Goal: Task Accomplishment & Management: Manage account settings

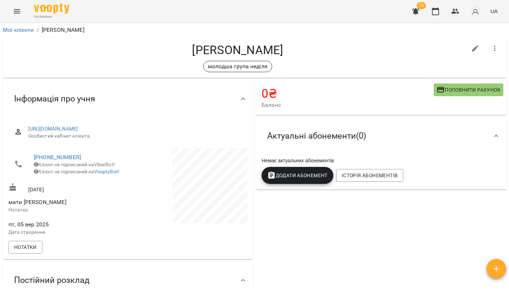
click at [15, 14] on icon "Menu" at bounding box center [17, 11] width 8 height 8
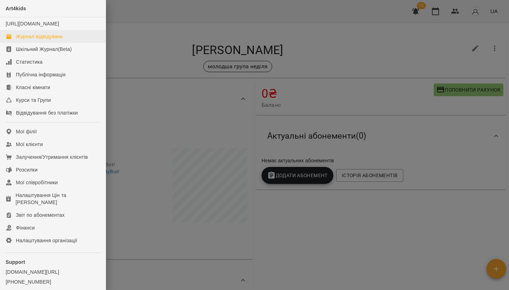
click at [27, 39] on link "Журнал відвідувань" at bounding box center [53, 36] width 106 height 13
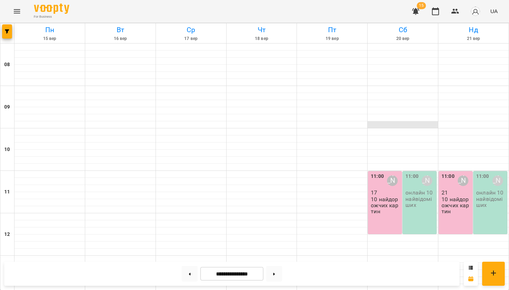
scroll to position [237, 0]
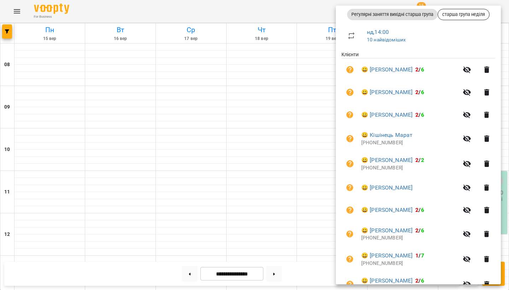
scroll to position [107, 0]
click at [489, 134] on icon "button" at bounding box center [487, 138] width 8 height 8
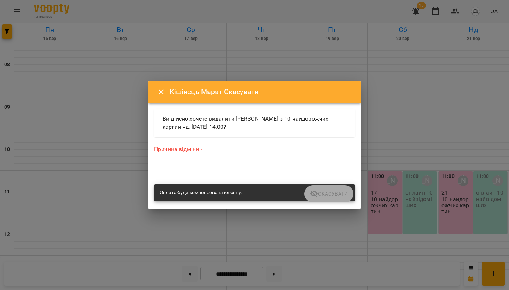
click at [217, 166] on textarea at bounding box center [254, 167] width 201 height 6
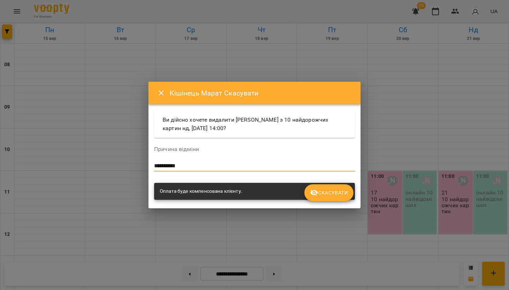
type textarea "**********"
click at [335, 193] on span "Скасувати" at bounding box center [329, 193] width 38 height 8
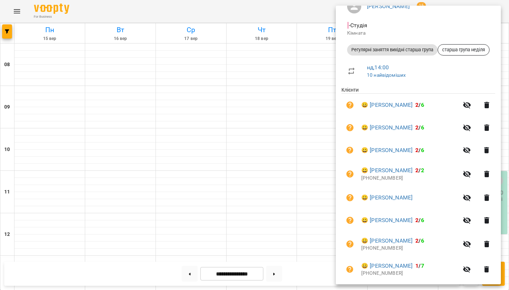
scroll to position [73, 0]
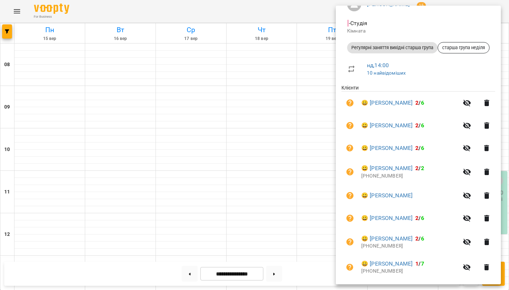
click at [301, 100] on div at bounding box center [254, 145] width 509 height 290
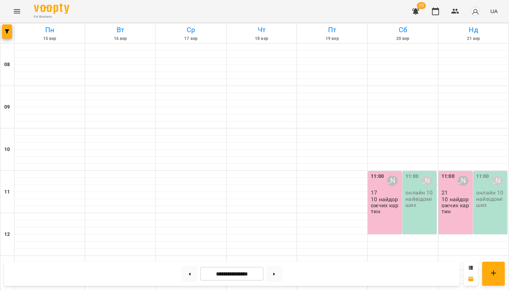
scroll to position [76, 0]
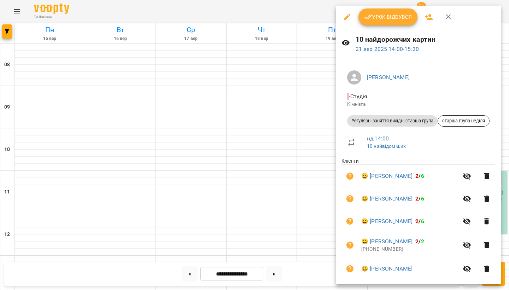
scroll to position [0, 0]
click at [425, 14] on icon "button" at bounding box center [429, 17] width 8 height 8
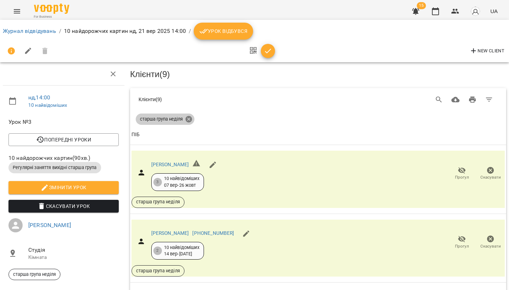
click at [188, 120] on icon at bounding box center [189, 119] width 6 height 6
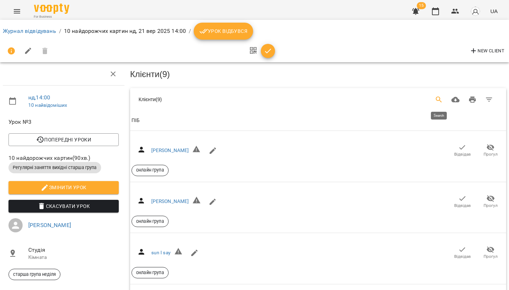
click at [439, 100] on icon "Search" at bounding box center [439, 100] width 8 height 8
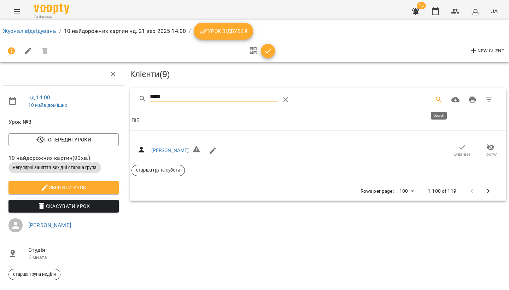
type input "*****"
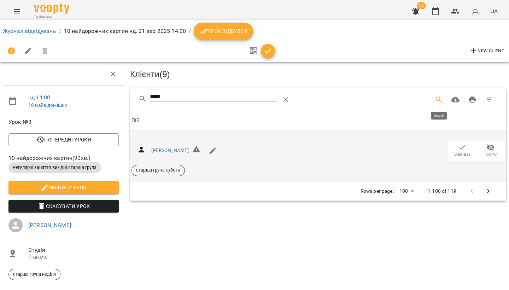
drag, startPoint x: 439, startPoint y: 100, endPoint x: 463, endPoint y: 154, distance: 58.7
click at [463, 154] on span "Відвідав" at bounding box center [463, 154] width 17 height 6
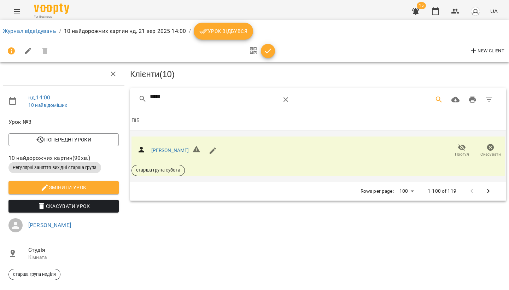
click at [13, 12] on icon "Menu" at bounding box center [17, 11] width 8 height 8
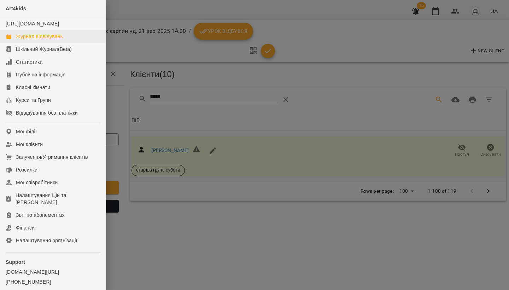
click at [23, 40] on div "Журнал відвідувань" at bounding box center [39, 36] width 47 height 7
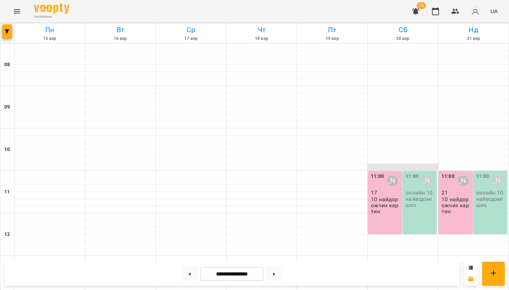
scroll to position [133, 0]
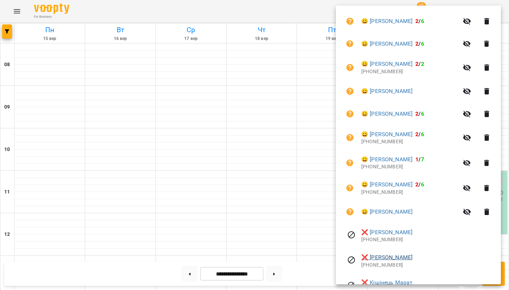
scroll to position [91, 0]
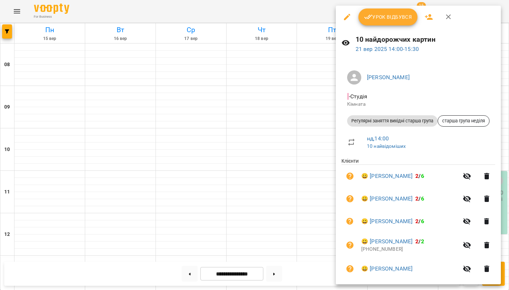
click at [491, 246] on icon "button" at bounding box center [487, 245] width 8 height 8
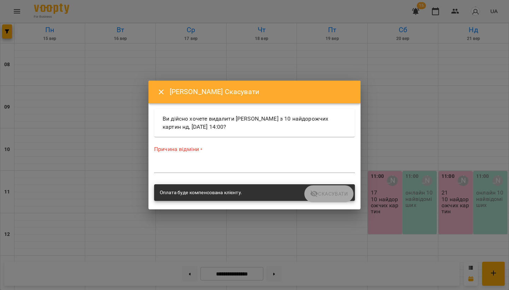
click at [201, 163] on div "*" at bounding box center [254, 167] width 201 height 11
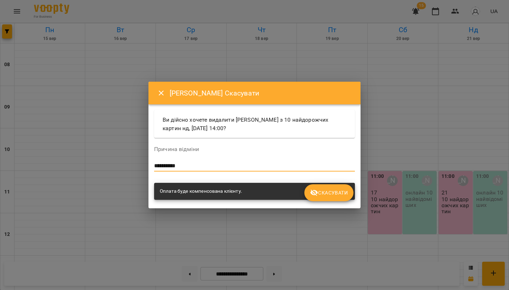
type textarea "**********"
click at [328, 191] on span "Скасувати" at bounding box center [329, 193] width 38 height 8
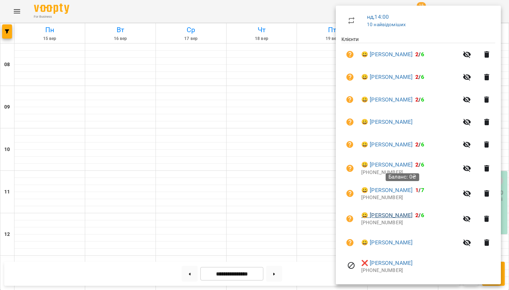
scroll to position [151, 0]
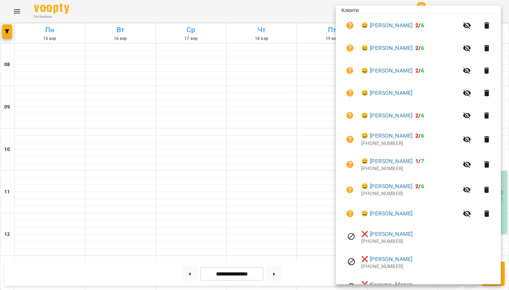
click at [304, 175] on div at bounding box center [254, 145] width 509 height 290
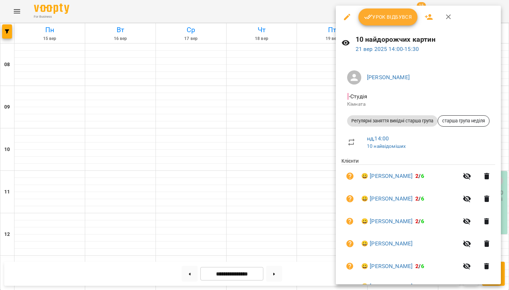
click at [394, 14] on span "Урок відбувся" at bounding box center [388, 17] width 48 height 8
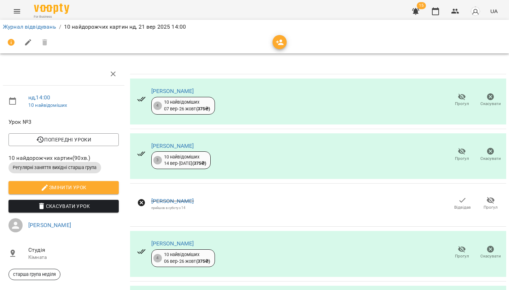
click at [15, 12] on icon "Menu" at bounding box center [17, 11] width 8 height 8
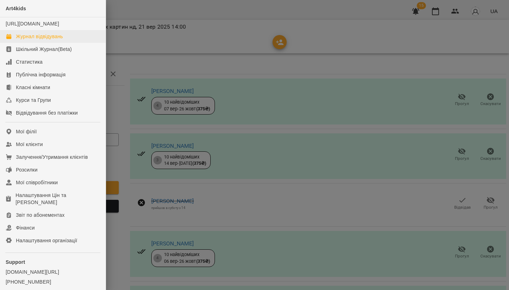
click at [29, 40] on div "Журнал відвідувань" at bounding box center [39, 36] width 47 height 7
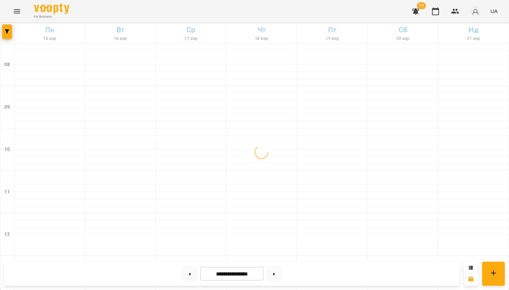
click at [418, 10] on icon "button" at bounding box center [415, 11] width 7 height 7
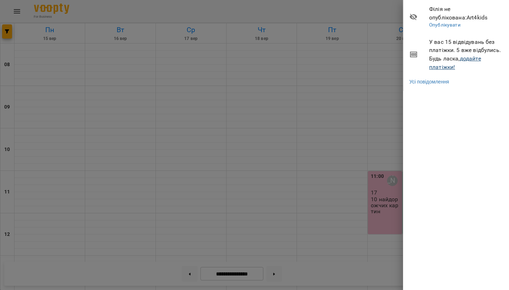
click at [469, 58] on link "додайте платіжки!" at bounding box center [455, 62] width 52 height 15
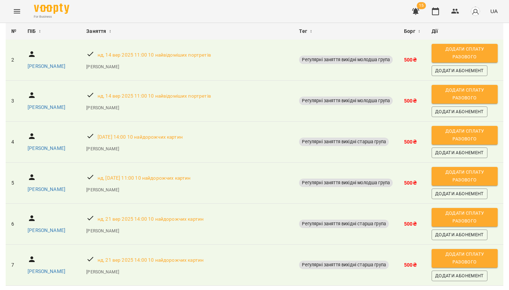
scroll to position [173, 0]
click at [472, 209] on span "Додати сплату разового" at bounding box center [464, 217] width 59 height 16
click at [472, 176] on div "Відвідування без платіжки ( 7 ) Загальний борг: 3500₴ Фільтр Від: [DATE] До: [D…" at bounding box center [254, 168] width 509 height 290
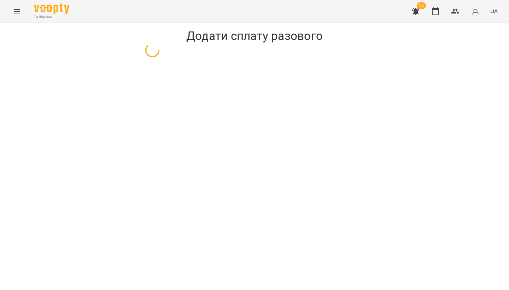
select select "**********"
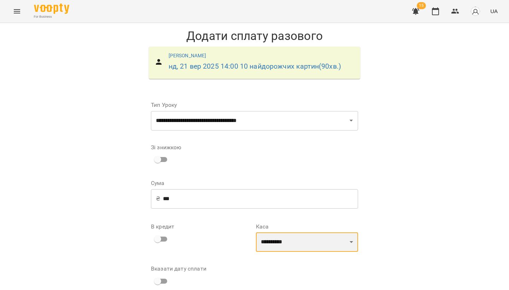
select select "****"
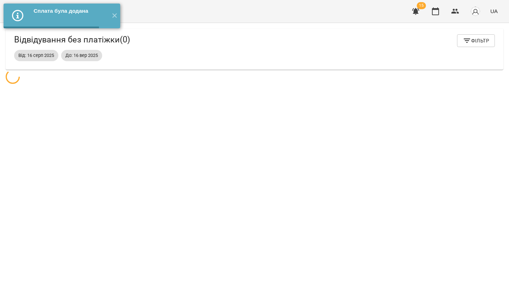
scroll to position [23, 0]
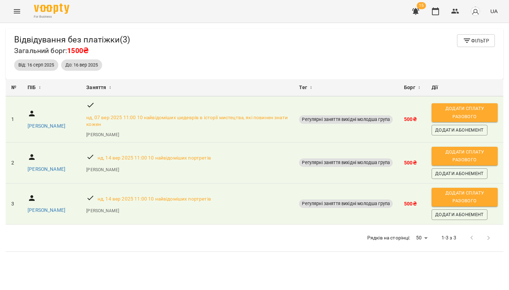
click at [415, 15] on icon "button" at bounding box center [416, 11] width 8 height 8
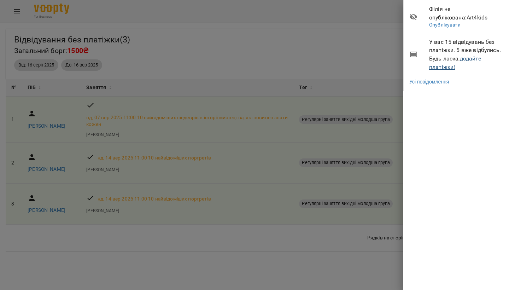
click at [448, 67] on link "додайте платіжки!" at bounding box center [455, 62] width 52 height 15
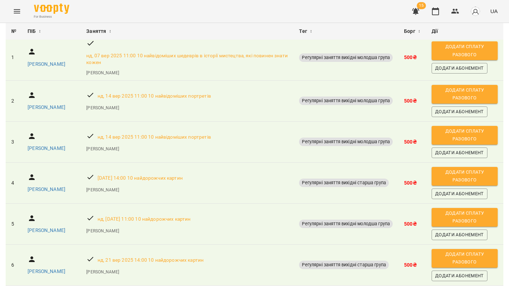
scroll to position [124, 0]
click at [462, 249] on button "Додати сплату разового" at bounding box center [465, 258] width 66 height 19
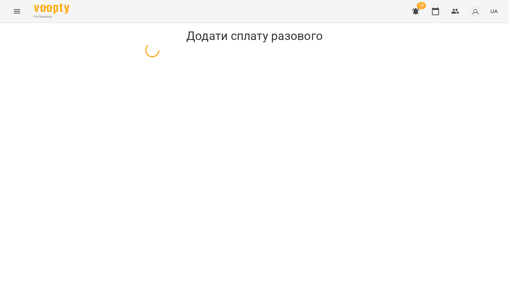
select select "**********"
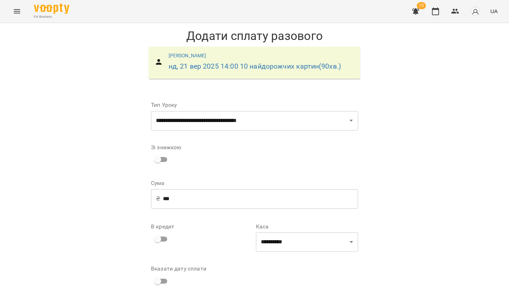
scroll to position [30, 0]
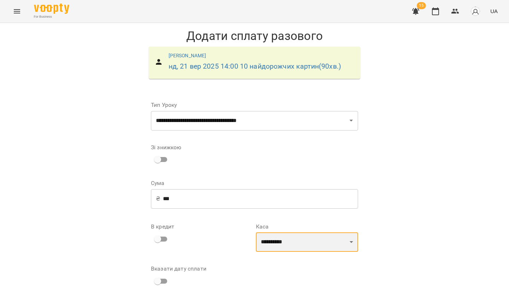
select select "****"
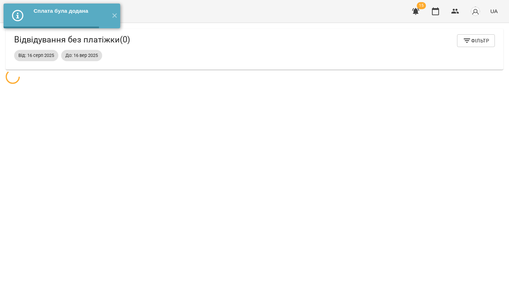
scroll to position [23, 0]
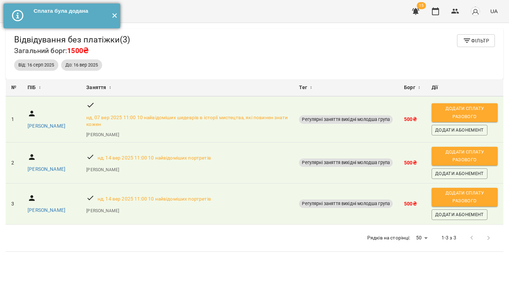
click at [113, 18] on button "✕" at bounding box center [115, 16] width 12 height 25
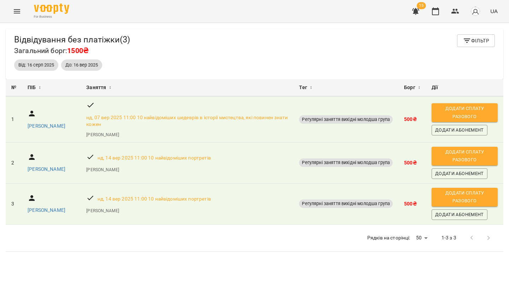
click at [19, 10] on icon "Menu" at bounding box center [17, 11] width 6 height 4
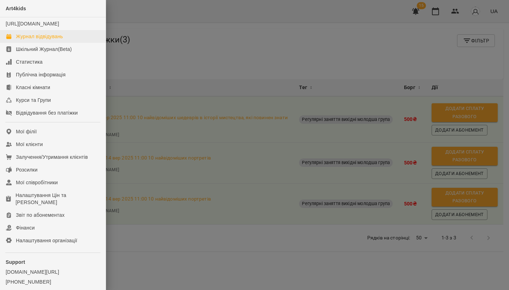
click at [30, 40] on div "Журнал відвідувань" at bounding box center [39, 36] width 47 height 7
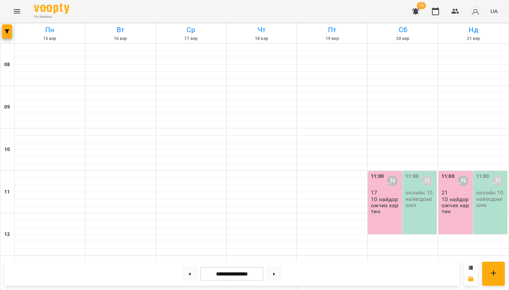
scroll to position [81, 0]
click at [186, 272] on button at bounding box center [190, 274] width 16 height 16
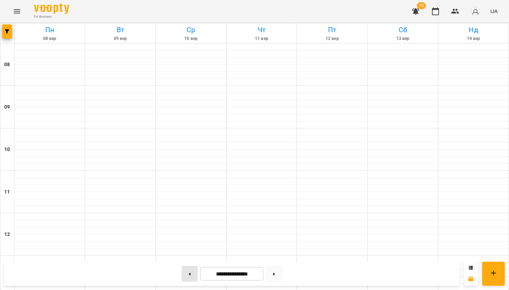
click at [186, 272] on button at bounding box center [190, 274] width 16 height 16
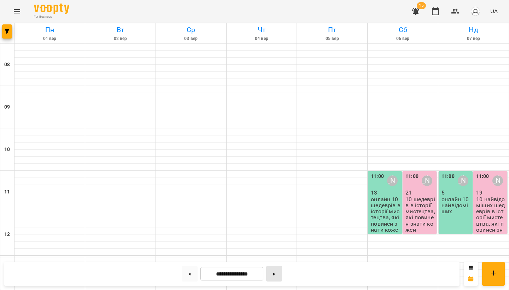
click at [278, 272] on button at bounding box center [274, 274] width 16 height 16
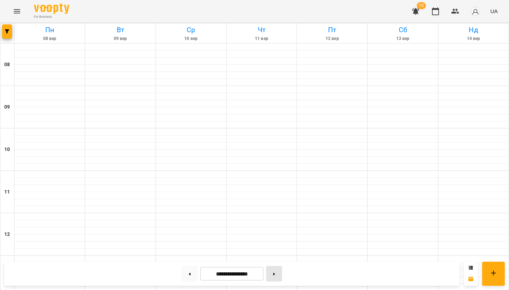
click at [278, 272] on button at bounding box center [274, 274] width 16 height 16
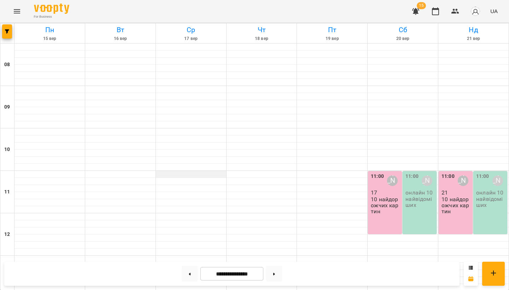
scroll to position [120, 0]
click at [186, 273] on button at bounding box center [190, 274] width 16 height 16
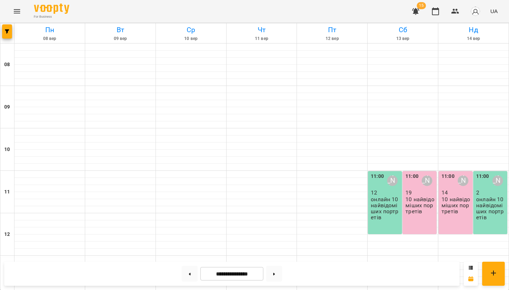
click at [422, 171] on div "11:00 [PERSON_NAME] 19 10 найвідоміших портретів" at bounding box center [420, 202] width 34 height 63
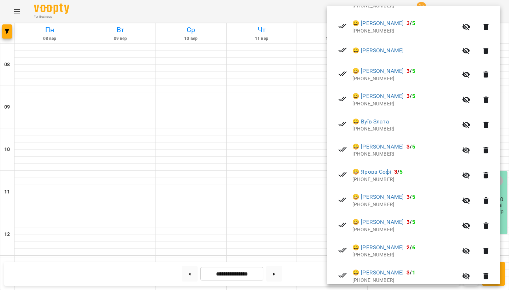
scroll to position [177, 0]
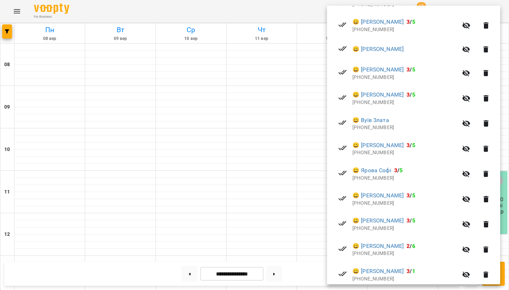
click at [279, 273] on div at bounding box center [254, 145] width 509 height 290
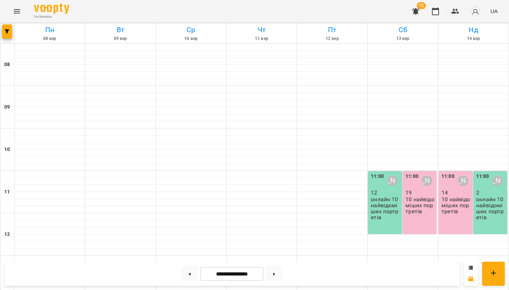
click at [279, 273] on button at bounding box center [274, 274] width 16 height 16
type input "**********"
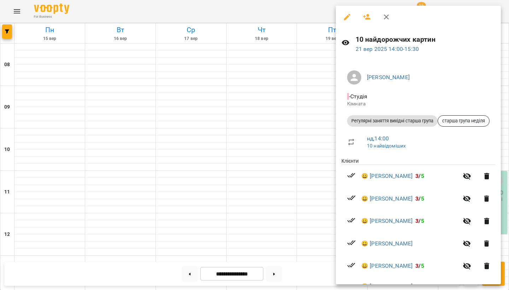
click at [368, 15] on icon "button" at bounding box center [367, 17] width 8 height 6
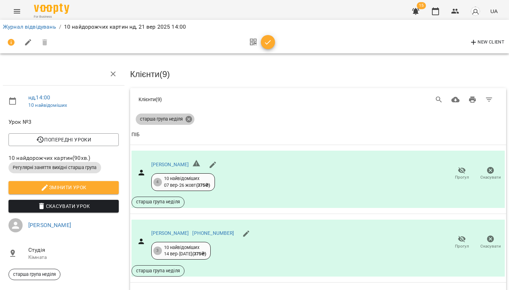
click at [190, 116] on icon at bounding box center [189, 119] width 6 height 6
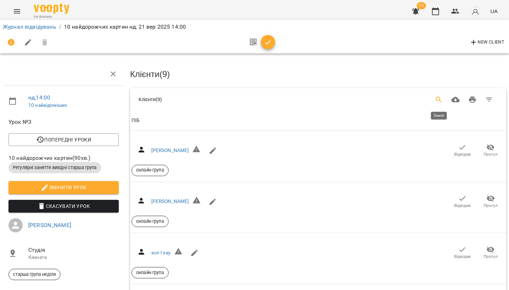
click at [439, 96] on icon "Search" at bounding box center [439, 100] width 8 height 8
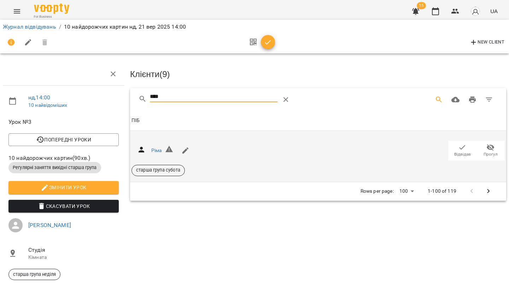
click at [453, 149] on span "Відвідав" at bounding box center [463, 150] width 20 height 14
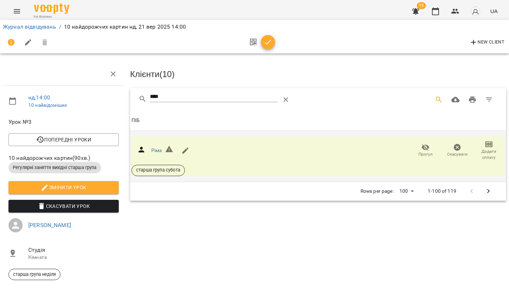
click at [172, 95] on input "****" at bounding box center [214, 96] width 128 height 11
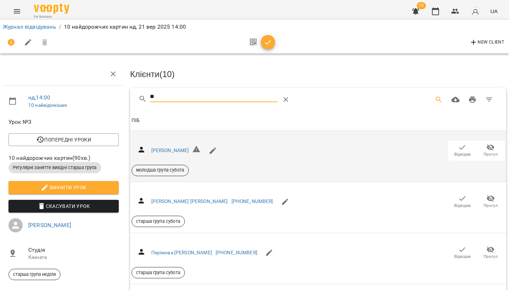
type input "*"
click at [463, 148] on icon "button" at bounding box center [462, 147] width 8 height 8
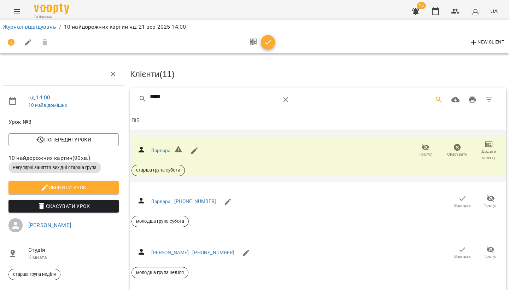
click at [184, 96] on input "*****" at bounding box center [214, 96] width 128 height 11
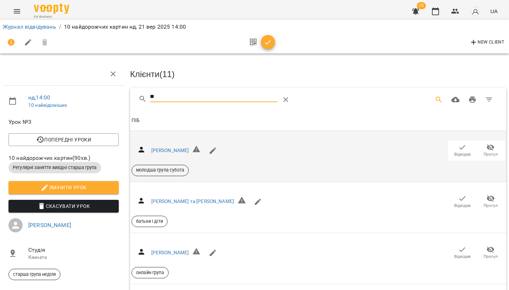
type input "*"
click at [15, 11] on icon "Menu" at bounding box center [17, 11] width 6 height 4
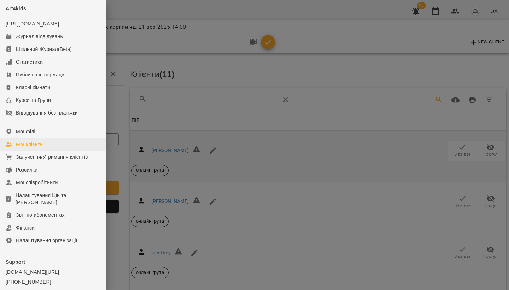
click at [37, 148] on div "Мої клієнти" at bounding box center [29, 144] width 27 height 7
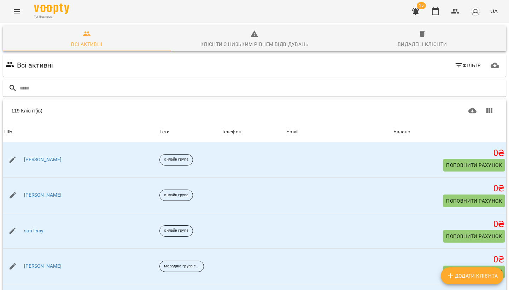
click at [456, 273] on span "Додати клієнта" at bounding box center [472, 276] width 51 height 8
select select "**"
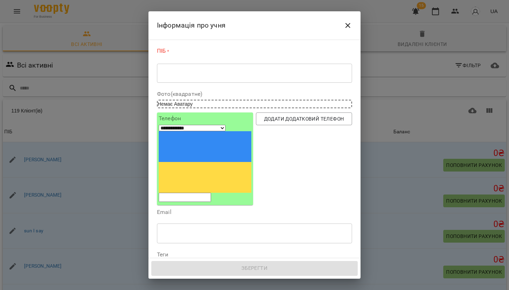
click at [196, 75] on textarea at bounding box center [254, 73] width 185 height 6
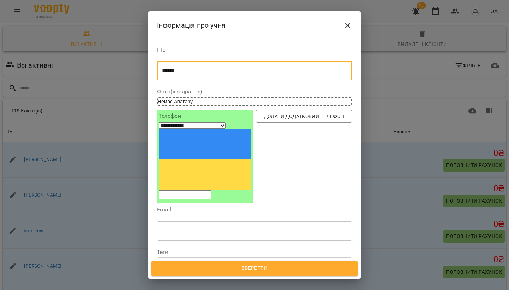
type textarea "******"
click at [236, 269] on span "Зберегти" at bounding box center [254, 268] width 191 height 9
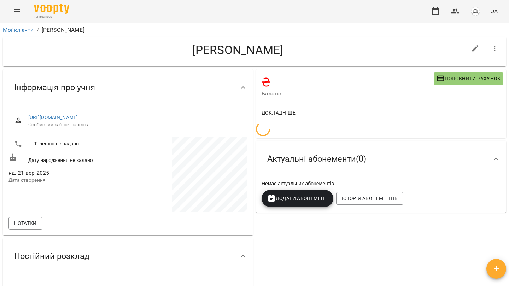
click at [17, 11] on icon "Menu" at bounding box center [17, 11] width 8 height 8
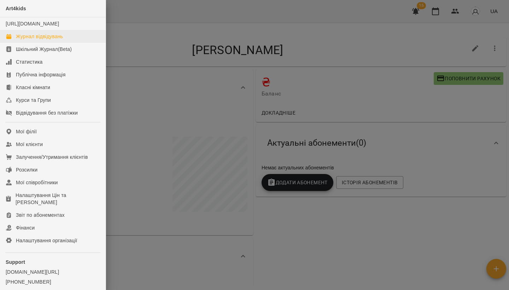
click at [25, 43] on link "Журнал відвідувань" at bounding box center [53, 36] width 106 height 13
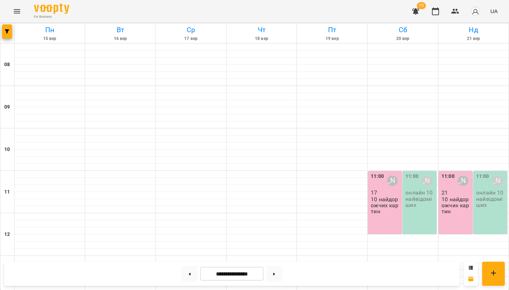
scroll to position [124, 0]
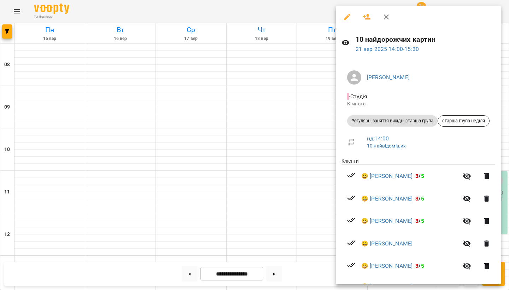
click at [366, 16] on icon "button" at bounding box center [367, 17] width 8 height 8
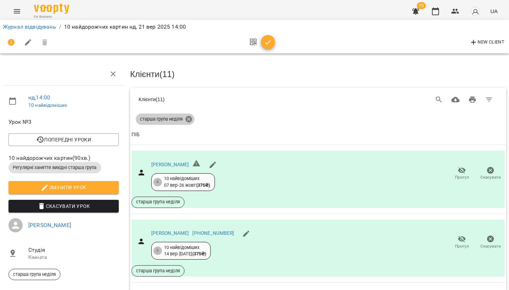
click at [190, 118] on icon at bounding box center [189, 119] width 8 height 8
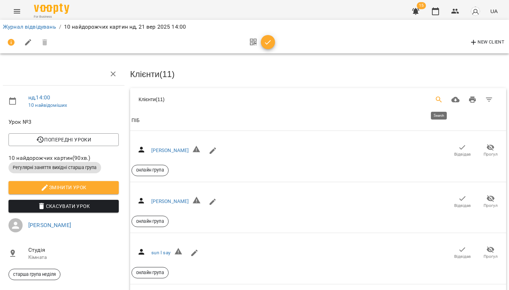
click at [439, 97] on icon "Search" at bounding box center [439, 100] width 8 height 8
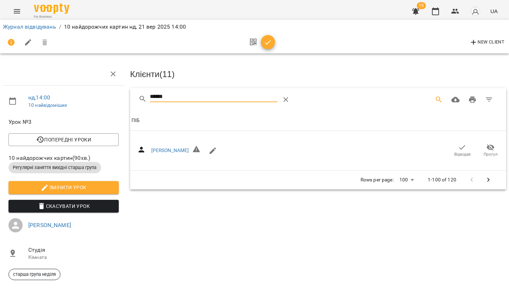
type input "******"
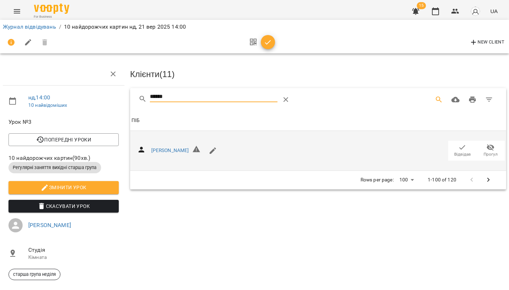
drag, startPoint x: 250, startPoint y: 102, endPoint x: 461, endPoint y: 151, distance: 216.6
click at [461, 151] on span "Відвідав" at bounding box center [463, 154] width 17 height 6
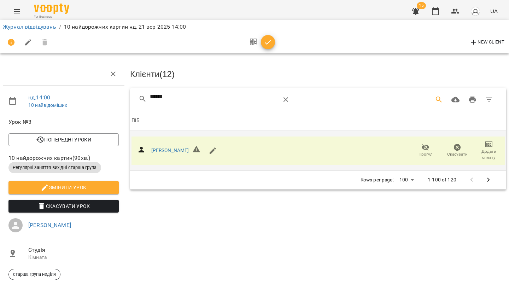
click at [18, 8] on icon "Menu" at bounding box center [17, 11] width 8 height 8
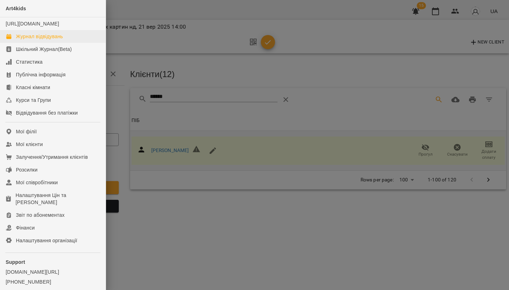
click at [29, 40] on div "Журнал відвідувань" at bounding box center [39, 36] width 47 height 7
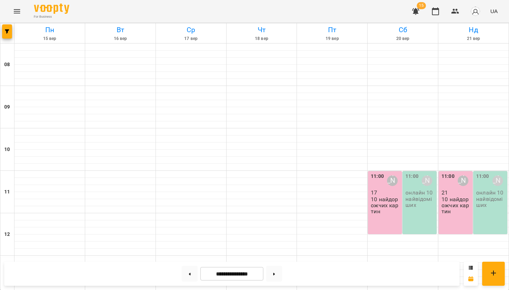
scroll to position [46, 0]
click at [382, 196] on p "10 найдорожчих картин" at bounding box center [386, 205] width 30 height 18
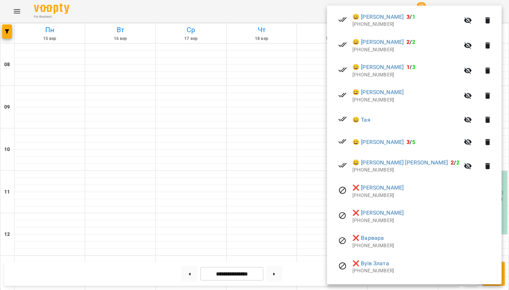
scroll to position [399, 0]
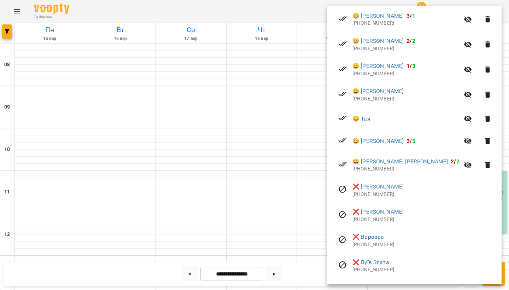
click at [246, 167] on div at bounding box center [254, 145] width 509 height 290
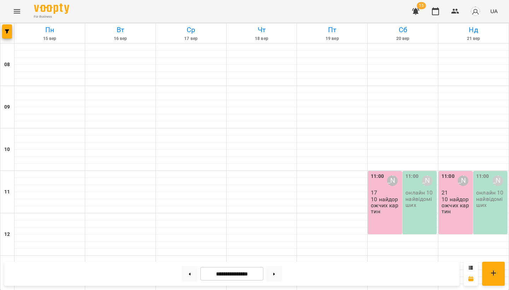
scroll to position [94, 0]
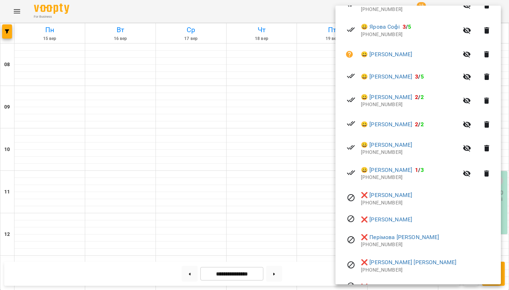
scroll to position [218, 0]
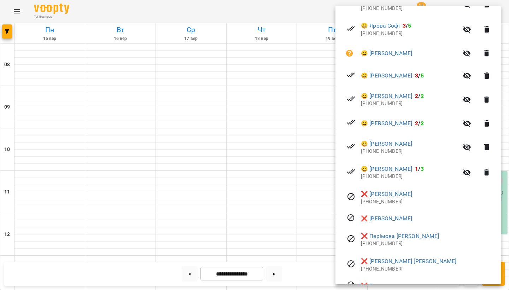
click at [273, 221] on div at bounding box center [254, 145] width 509 height 290
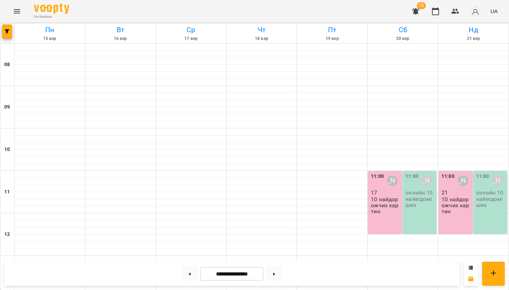
click at [457, 196] on p "10 найдорожчих картин" at bounding box center [457, 205] width 30 height 18
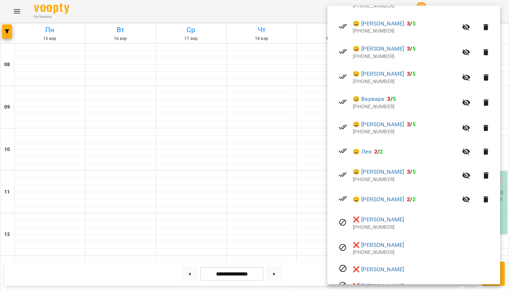
scroll to position [470, 0]
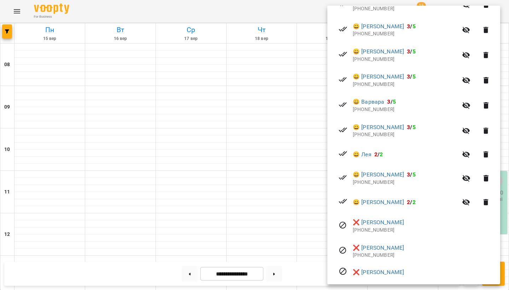
click at [299, 213] on div at bounding box center [254, 145] width 509 height 290
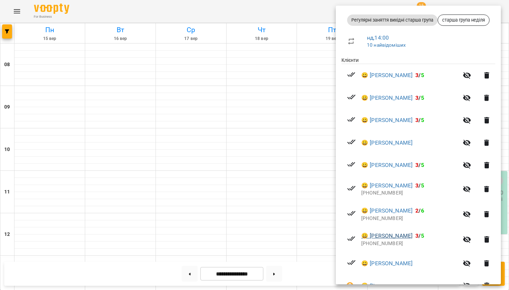
scroll to position [99, 0]
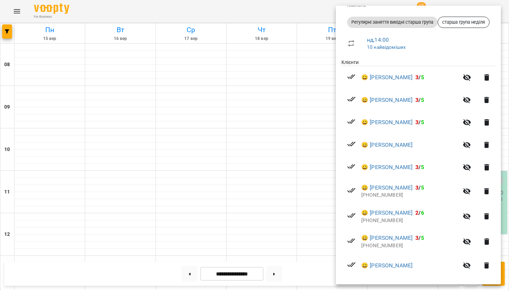
click at [307, 175] on div at bounding box center [254, 145] width 509 height 290
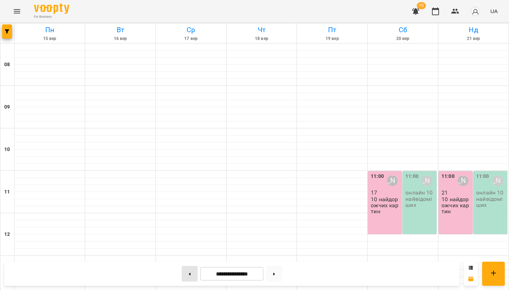
click at [185, 276] on button at bounding box center [190, 274] width 16 height 16
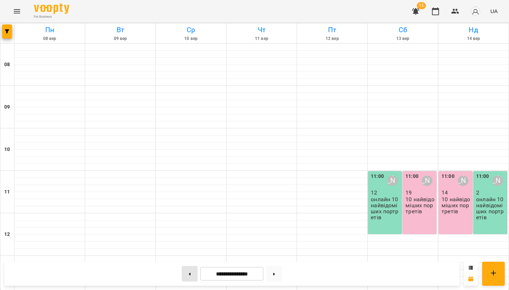
click at [184, 276] on button at bounding box center [190, 274] width 16 height 16
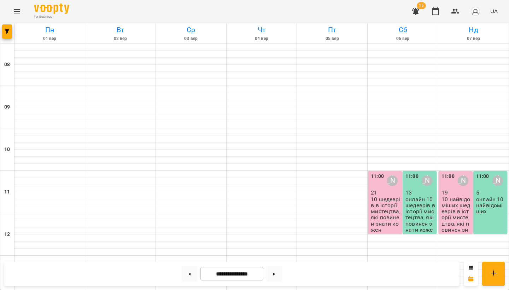
scroll to position [131, 0]
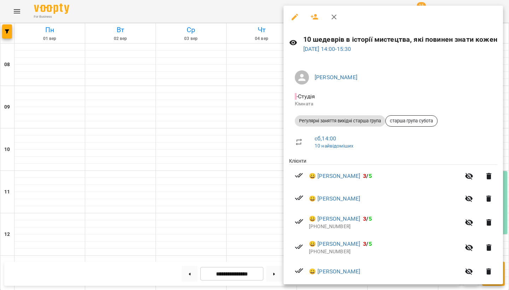
scroll to position [12, 0]
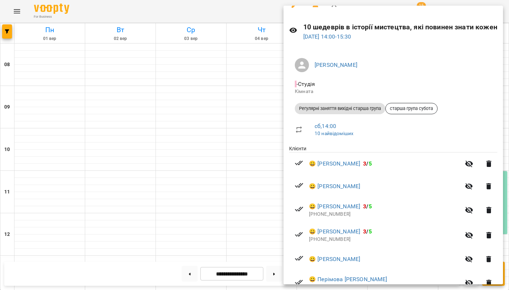
click at [129, 202] on div at bounding box center [254, 145] width 509 height 290
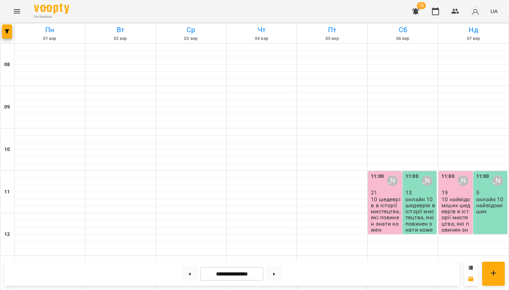
click at [462, 196] on p "10 найвідоміших шедеврів в історії мистецтва, які повинен знати кожен" at bounding box center [457, 217] width 30 height 43
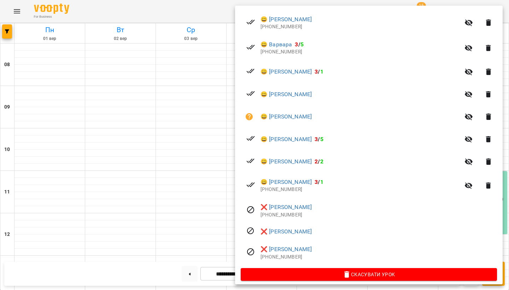
scroll to position [429, 0]
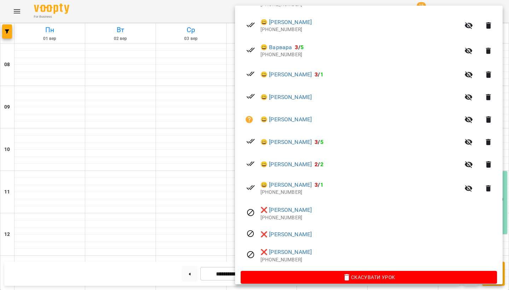
click at [150, 200] on div at bounding box center [254, 145] width 509 height 290
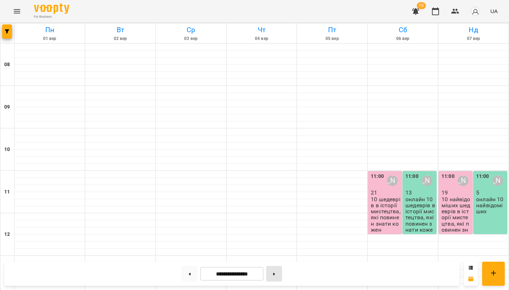
click at [275, 275] on button at bounding box center [274, 274] width 16 height 16
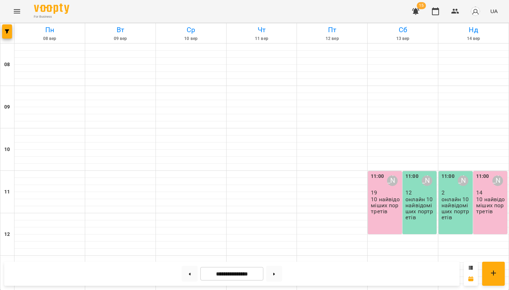
scroll to position [127, 0]
click at [279, 272] on button at bounding box center [274, 274] width 16 height 16
type input "**********"
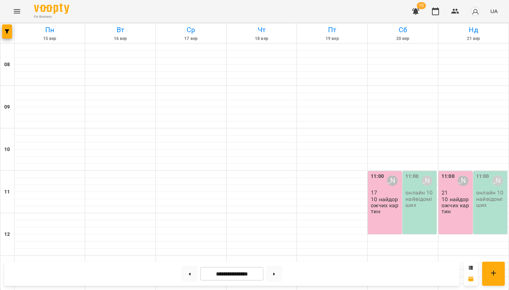
click at [453, 196] on p "10 найдорожчих картин" at bounding box center [457, 205] width 30 height 18
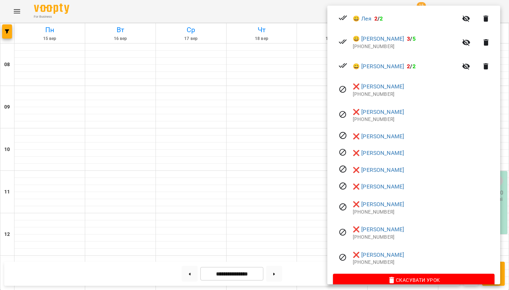
scroll to position [605, 0]
click at [275, 179] on div at bounding box center [254, 145] width 509 height 290
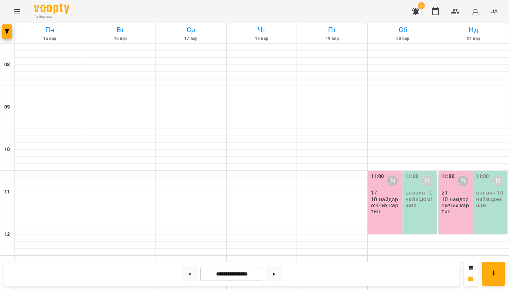
click at [450, 196] on p "10 найдорожчих картин" at bounding box center [457, 205] width 30 height 18
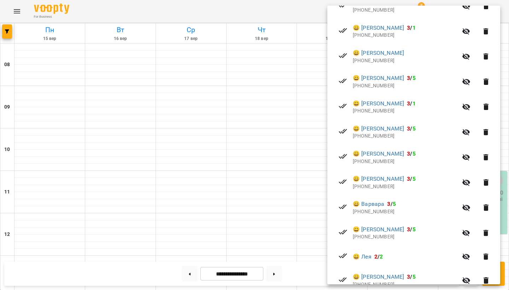
scroll to position [370, 0]
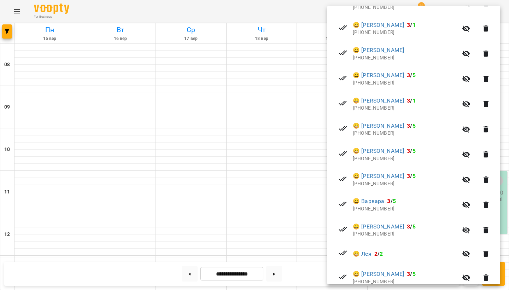
click at [16, 10] on div at bounding box center [254, 145] width 509 height 290
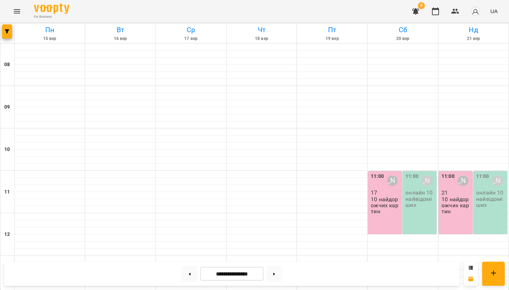
click at [16, 10] on icon "Menu" at bounding box center [17, 11] width 6 height 4
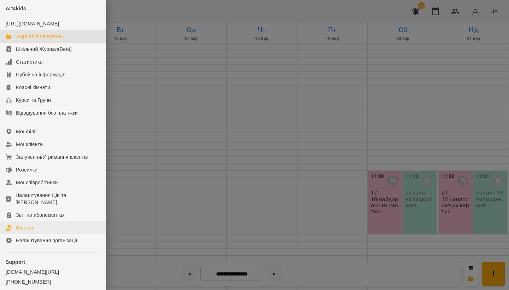
click at [28, 231] on div "Фінанси" at bounding box center [25, 227] width 19 height 7
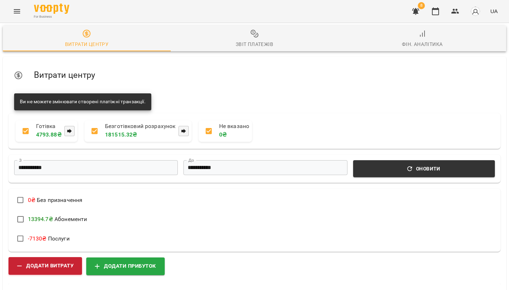
click at [42, 267] on span "Додати витрату" at bounding box center [45, 265] width 57 height 9
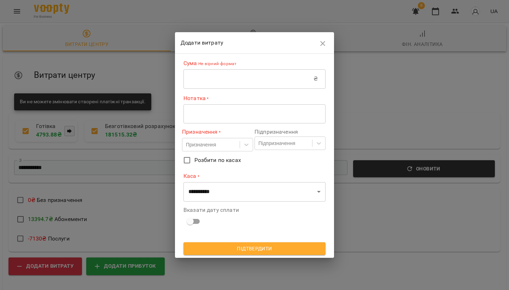
click at [212, 87] on input "text" at bounding box center [249, 79] width 130 height 20
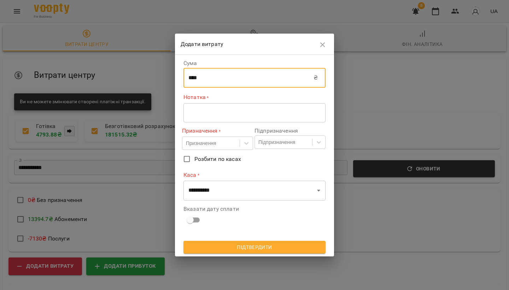
type input "****"
click at [226, 114] on textarea at bounding box center [255, 113] width 132 height 6
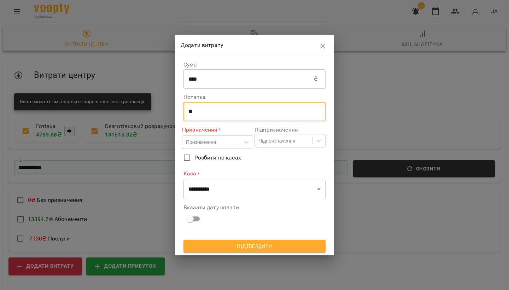
type textarea "*"
type textarea "**********"
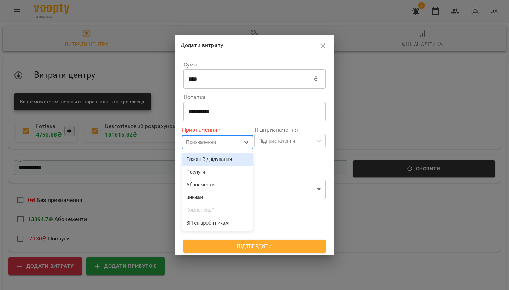
click at [227, 138] on div "Призначення" at bounding box center [211, 142] width 57 height 12
click at [214, 172] on div "Послуги" at bounding box center [217, 172] width 71 height 13
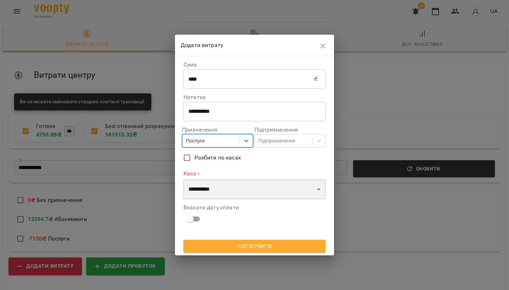
click at [210, 190] on select "**********" at bounding box center [255, 189] width 142 height 20
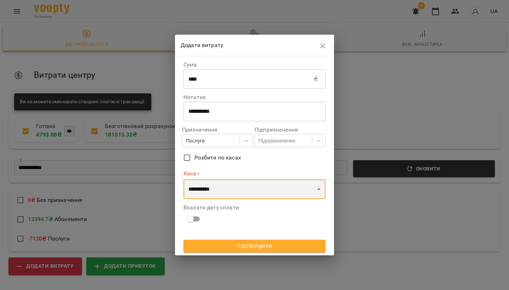
select select "****"
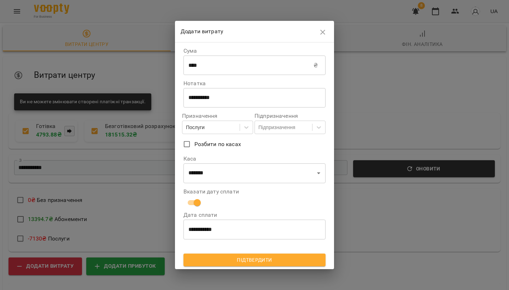
click at [216, 260] on span "Підтвердити" at bounding box center [254, 260] width 131 height 8
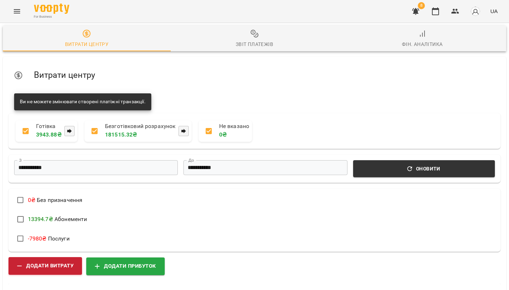
click at [47, 266] on span "Додати витрату" at bounding box center [45, 265] width 57 height 9
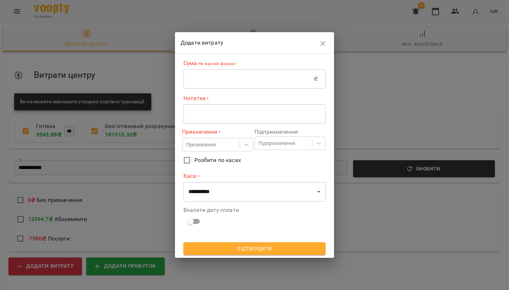
click at [210, 75] on input "text" at bounding box center [249, 79] width 130 height 20
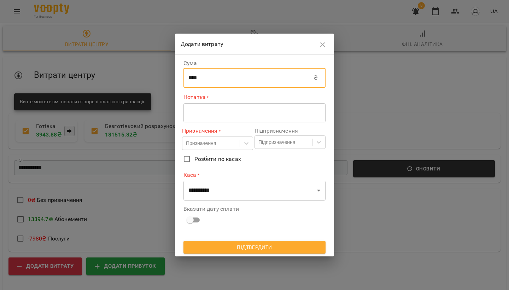
type input "****"
click at [209, 111] on textarea at bounding box center [255, 113] width 132 height 6
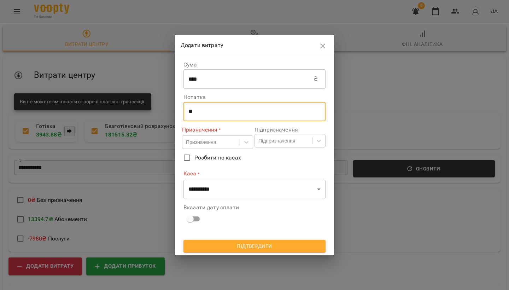
type textarea "*"
type textarea "**********"
click at [190, 141] on div "Призначення" at bounding box center [201, 142] width 30 height 7
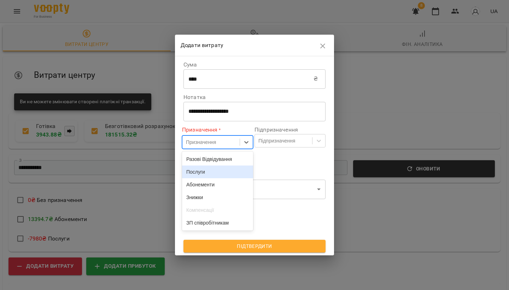
click at [192, 170] on div "Послуги" at bounding box center [217, 172] width 71 height 13
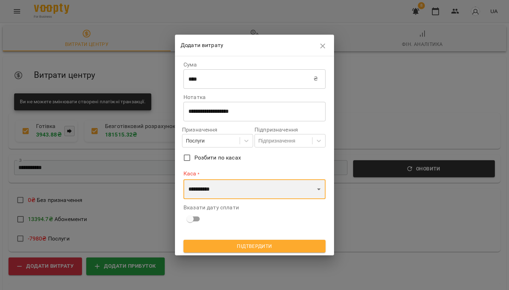
select select "****"
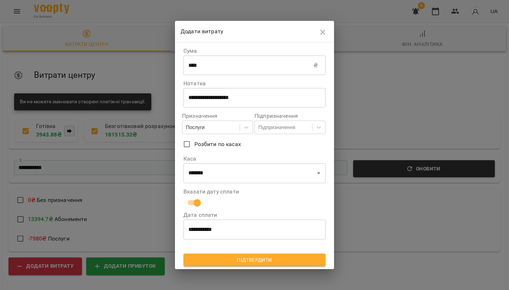
click at [226, 262] on span "Підтвердити" at bounding box center [254, 260] width 131 height 8
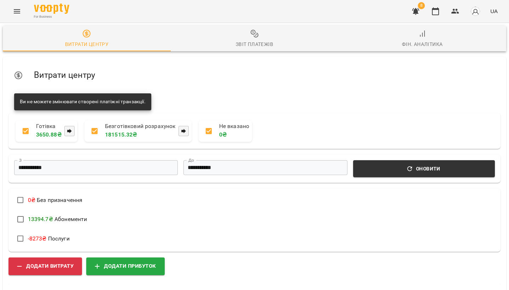
click at [13, 11] on icon "Menu" at bounding box center [17, 11] width 8 height 8
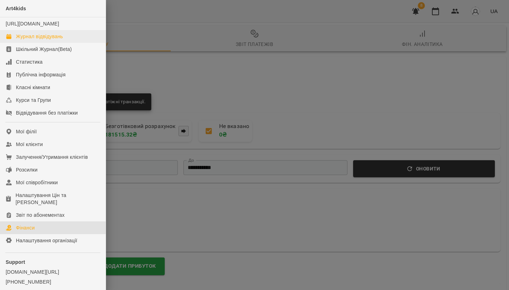
click at [43, 40] on div "Журнал відвідувань" at bounding box center [39, 36] width 47 height 7
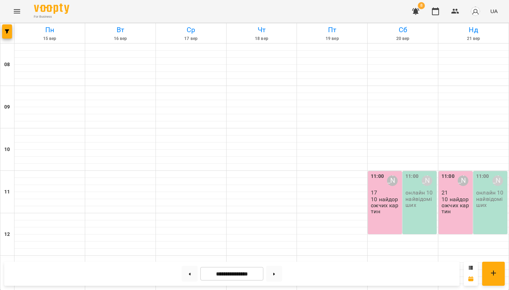
scroll to position [253, 0]
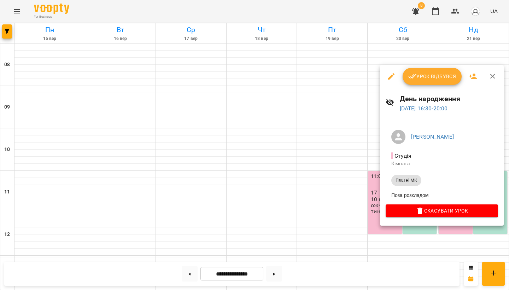
click at [390, 75] on icon "button" at bounding box center [391, 76] width 8 height 8
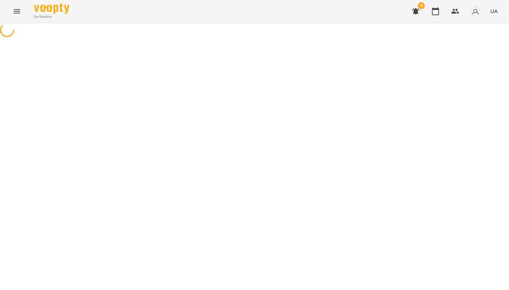
select select "*********"
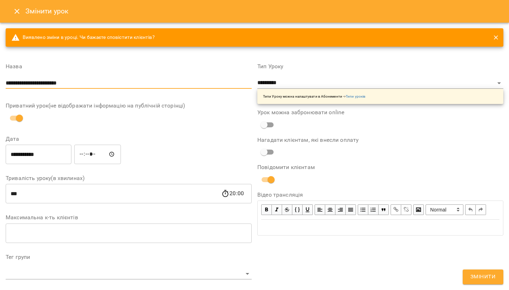
type input "**********"
click at [170, 123] on div "Приватний урок(не відображати інформацію на публічній сторінці)" at bounding box center [129, 114] width 246 height 22
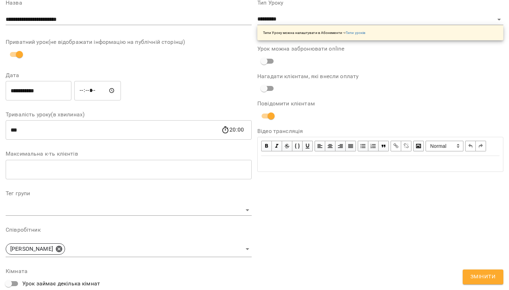
scroll to position [68, 0]
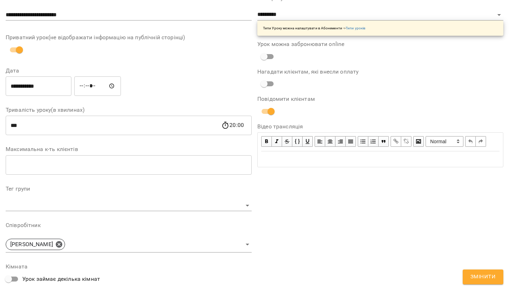
click at [104, 170] on input "number" at bounding box center [129, 165] width 246 height 20
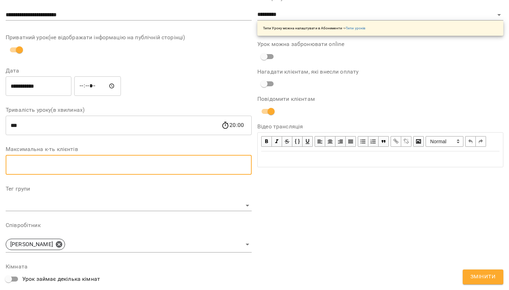
type input "*"
type input "**"
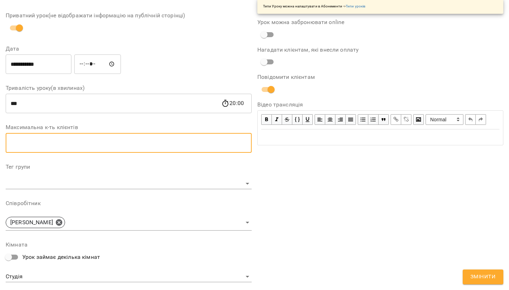
scroll to position [72, 0]
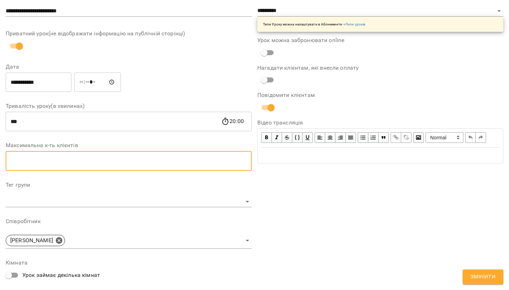
click at [471, 273] on button "Змінити" at bounding box center [483, 277] width 41 height 15
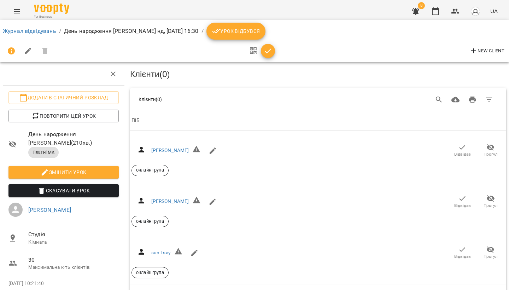
click at [18, 12] on icon "Menu" at bounding box center [17, 11] width 8 height 8
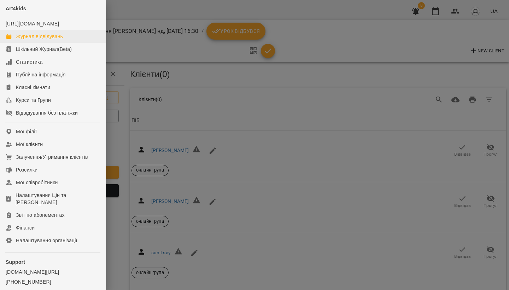
click at [38, 40] on div "Журнал відвідувань" at bounding box center [39, 36] width 47 height 7
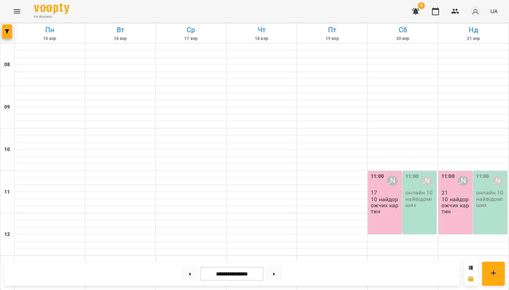
scroll to position [66, 0]
click at [275, 274] on icon at bounding box center [274, 274] width 2 height 2
type input "**********"
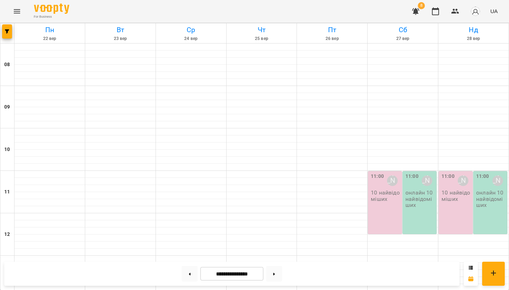
scroll to position [117, 0]
